Goal: Task Accomplishment & Management: Manage account settings

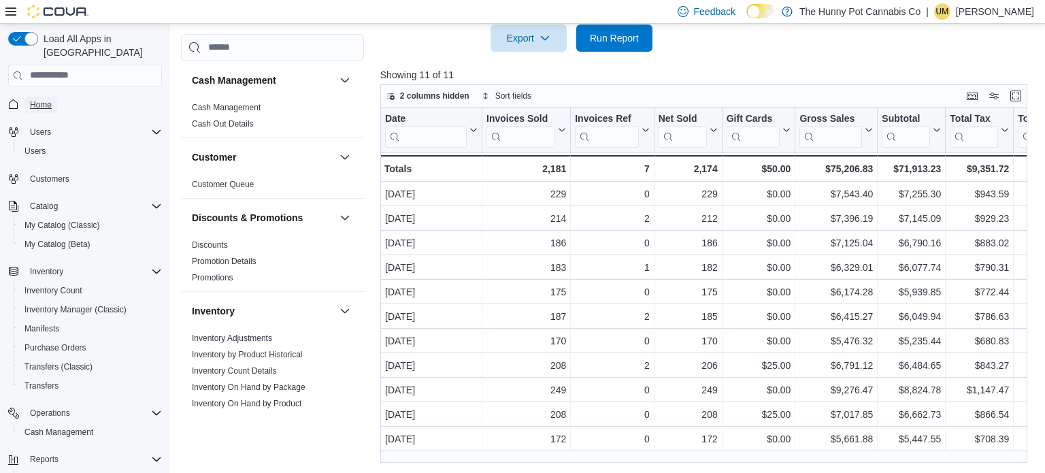
click at [34, 97] on span "Home" at bounding box center [41, 105] width 22 height 16
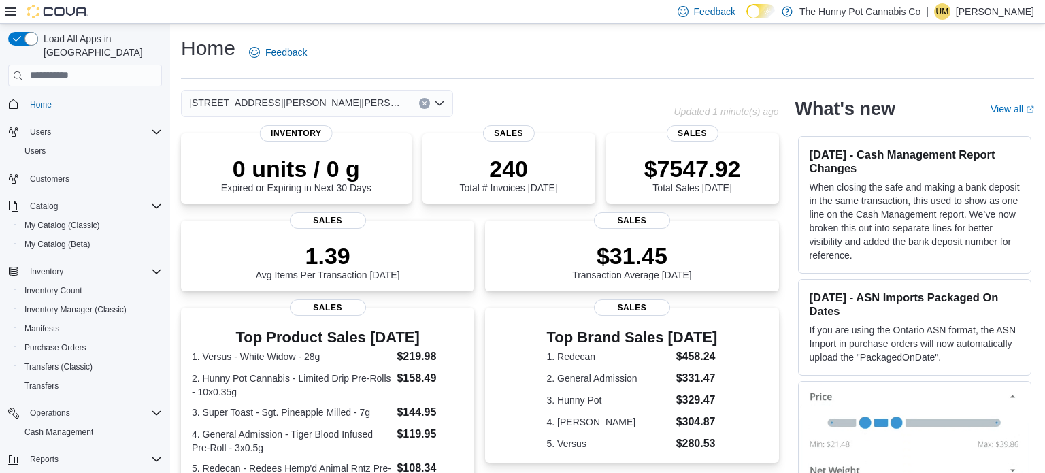
click at [974, 14] on p "[PERSON_NAME]" at bounding box center [995, 11] width 78 height 16
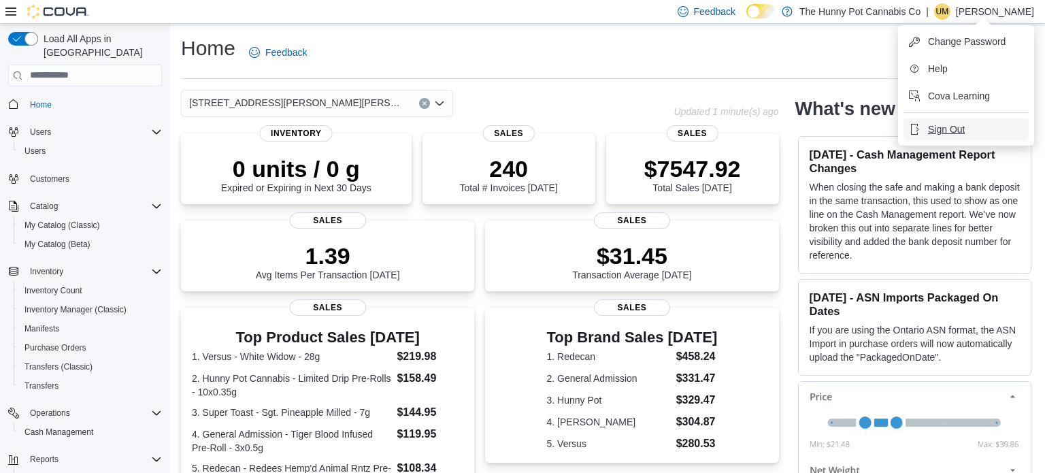
click at [940, 137] on button "Sign Out" at bounding box center [965, 129] width 125 height 22
